Goal: Transaction & Acquisition: Obtain resource

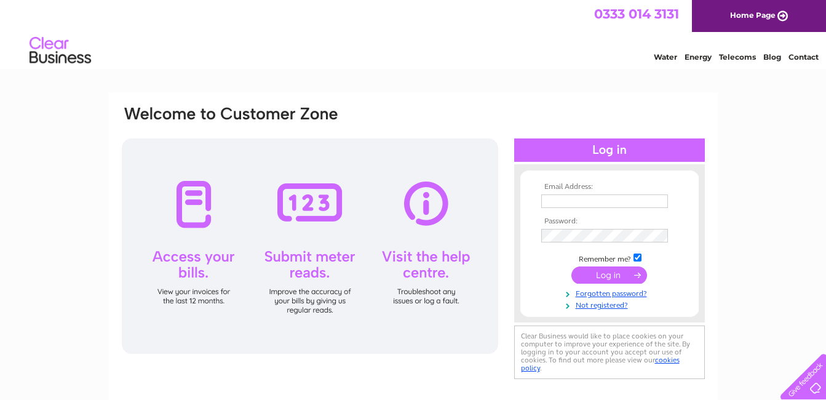
type input "macbonchemist@outlook.com"
click at [626, 277] on input "submit" at bounding box center [609, 274] width 76 height 17
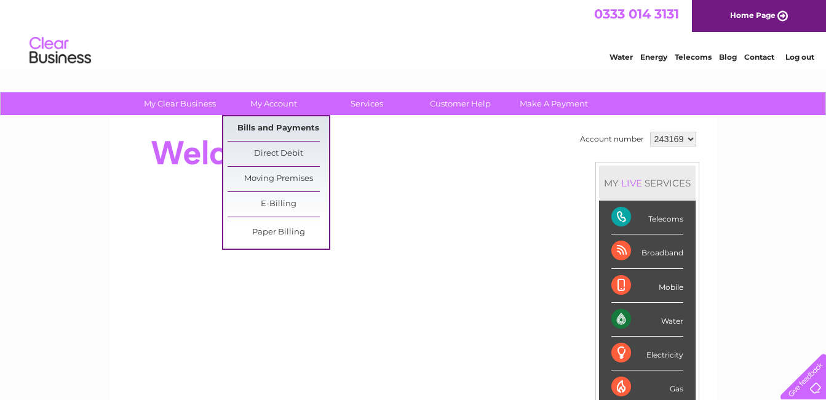
click at [280, 126] on link "Bills and Payments" at bounding box center [277, 128] width 101 height 25
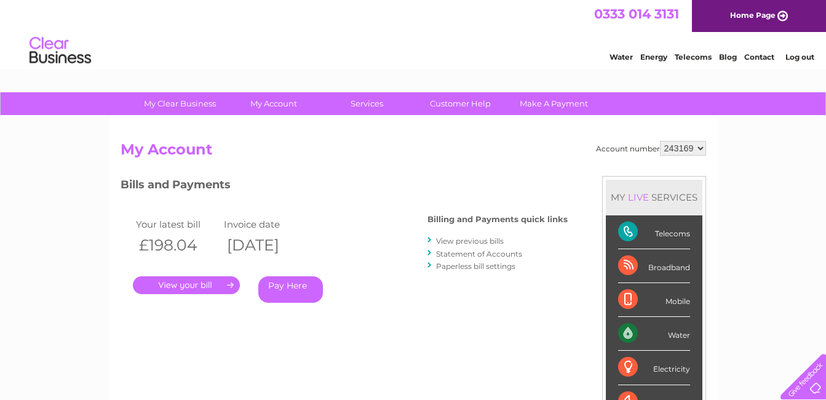
click at [198, 285] on link "." at bounding box center [186, 285] width 107 height 18
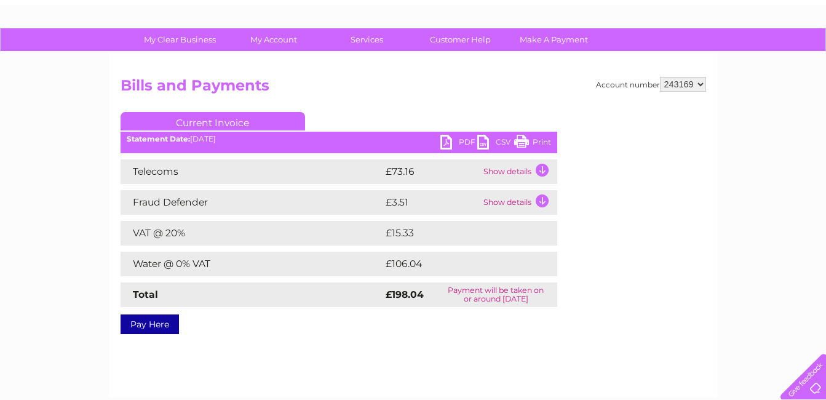
scroll to position [62, 0]
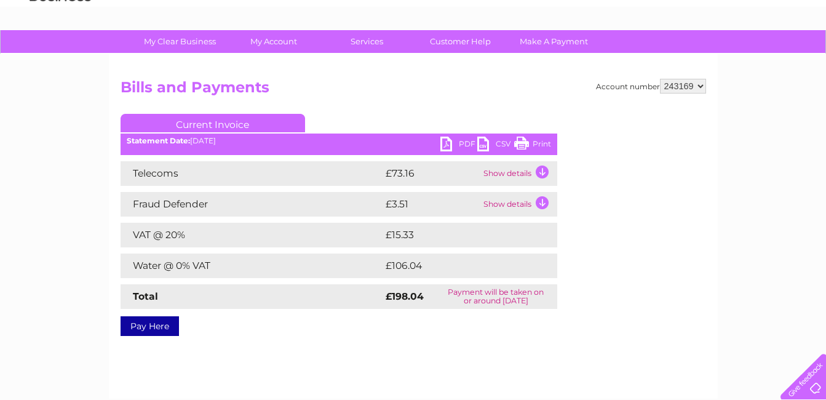
click at [467, 139] on link "PDF" at bounding box center [458, 145] width 37 height 18
click at [454, 95] on h2 "Bills and Payments" at bounding box center [412, 90] width 585 height 23
click at [540, 170] on td "Show details" at bounding box center [518, 173] width 77 height 25
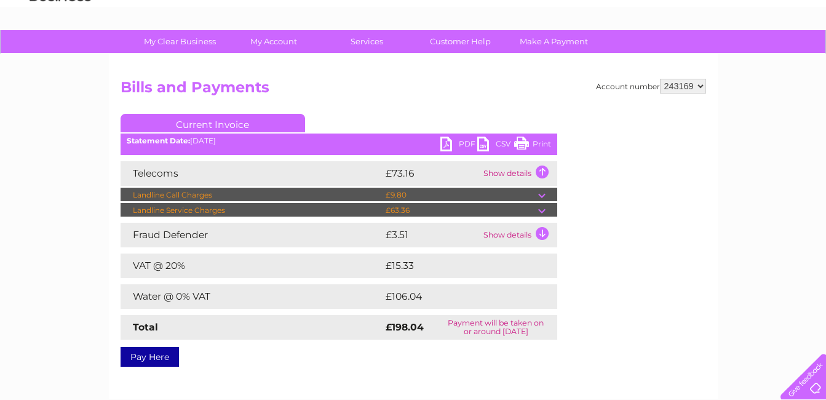
click at [540, 192] on td at bounding box center [547, 195] width 19 height 15
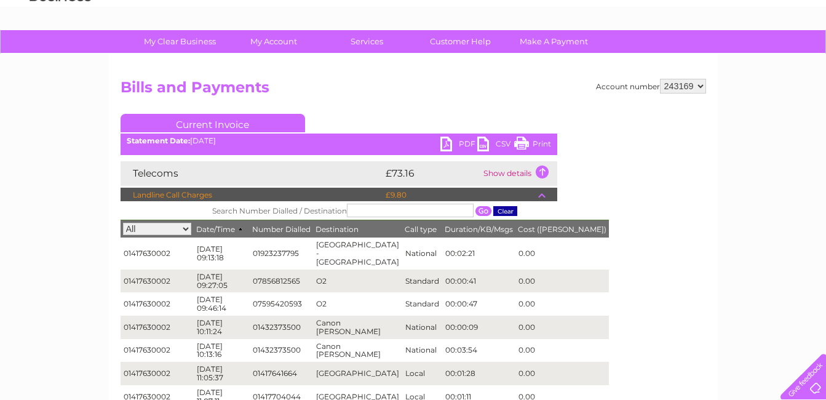
click at [542, 168] on td "Show details" at bounding box center [518, 173] width 77 height 25
